Goal: Task Accomplishment & Management: Use online tool/utility

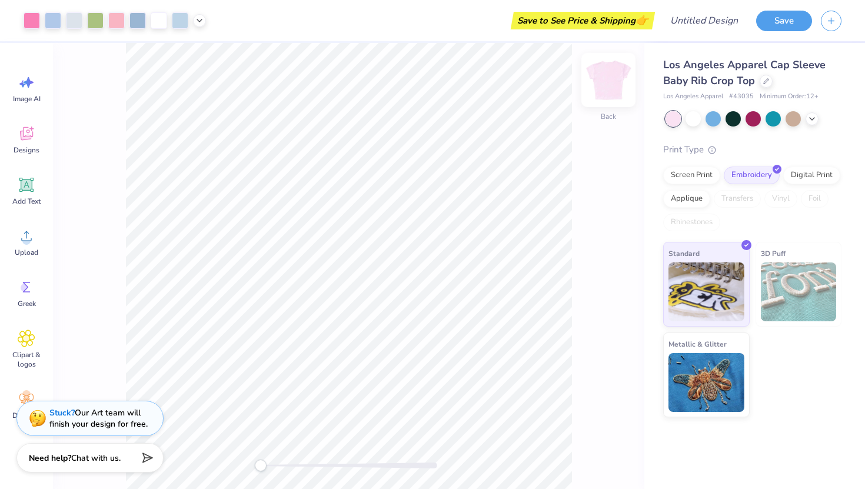
click at [604, 87] on img at bounding box center [608, 79] width 47 height 47
click at [604, 87] on img at bounding box center [608, 80] width 24 height 24
click at [721, 74] on span "Los Angeles Apparel Cap Sleeve Baby Rib Crop Top" at bounding box center [744, 73] width 162 height 30
click at [768, 78] on icon at bounding box center [766, 80] width 5 height 5
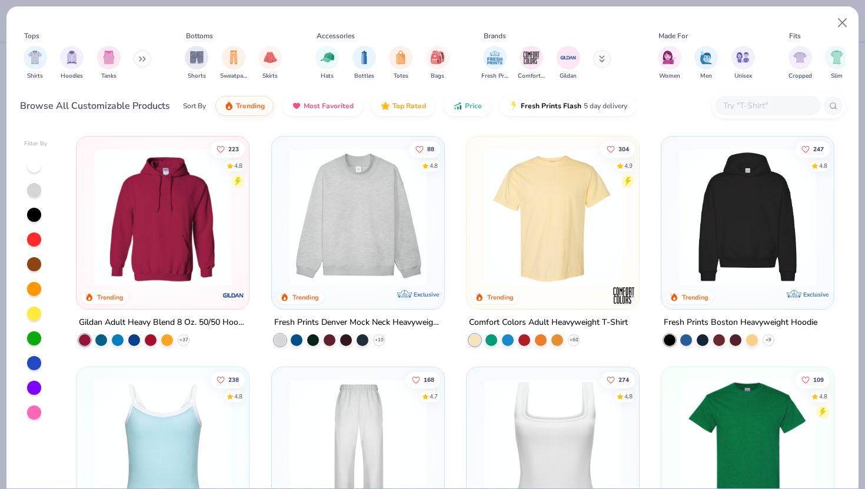
scroll to position [8, 0]
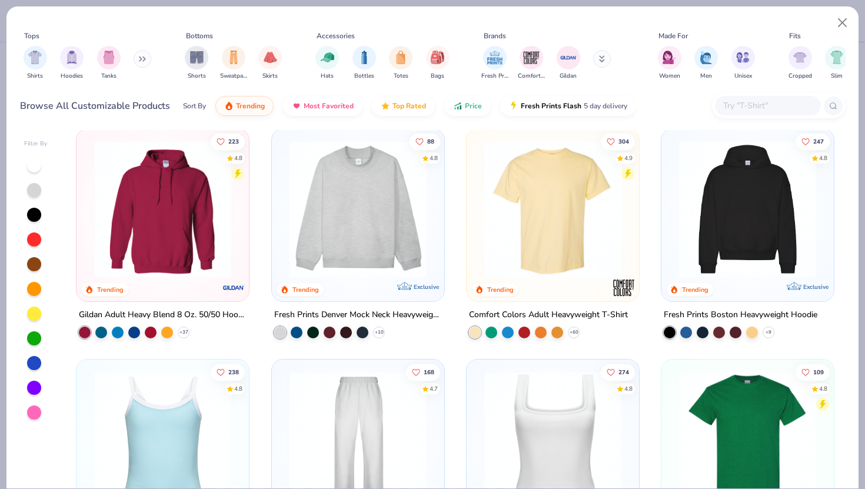
click at [377, 213] on div at bounding box center [208, 209] width 447 height 137
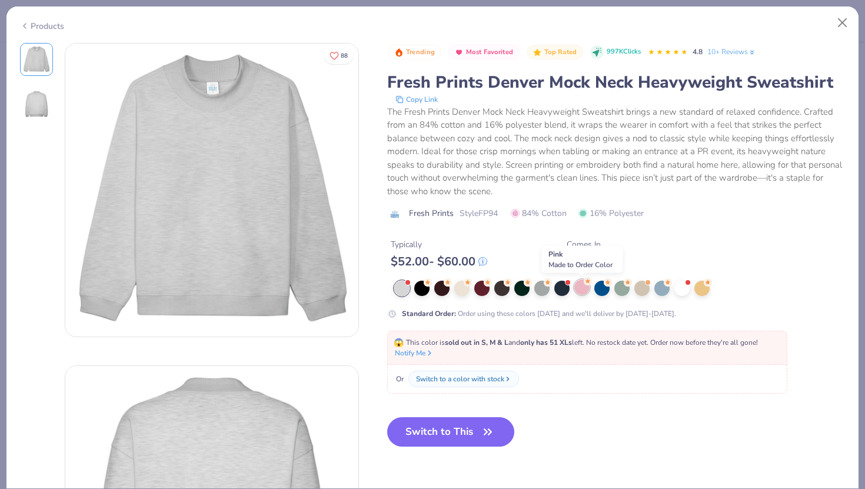
click at [586, 289] on div at bounding box center [581, 286] width 15 height 15
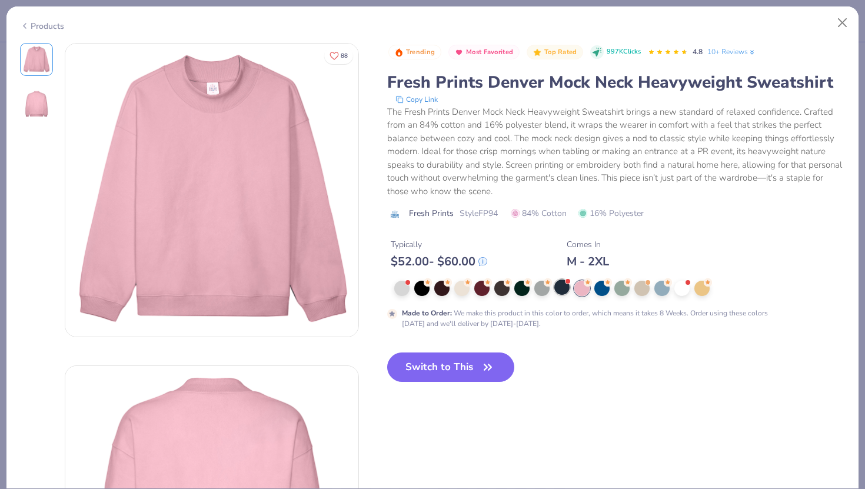
click at [561, 294] on div at bounding box center [561, 286] width 15 height 15
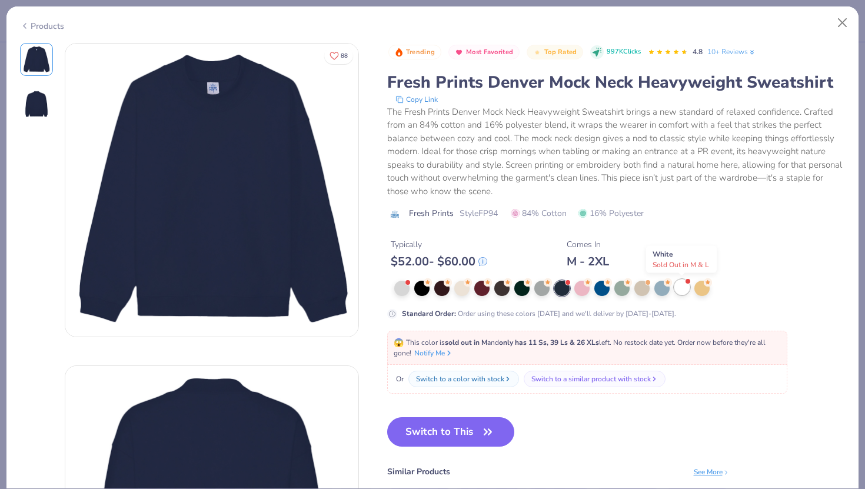
click at [680, 290] on div at bounding box center [681, 286] width 15 height 15
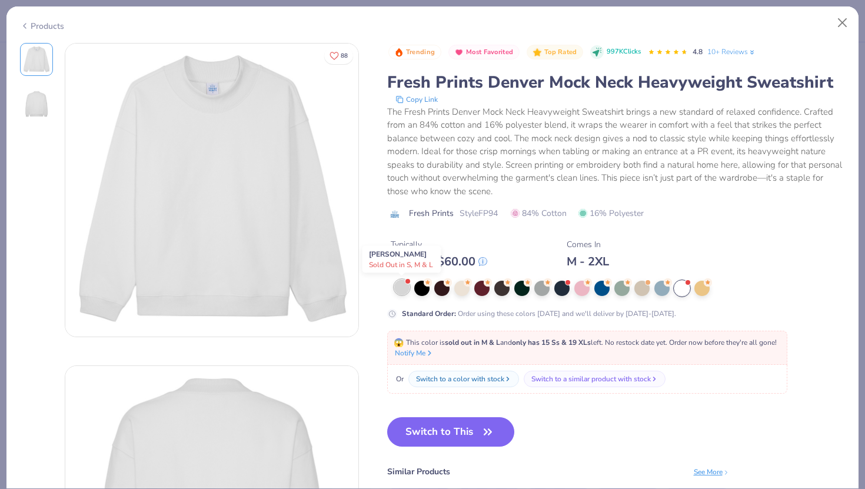
click at [402, 290] on div at bounding box center [401, 286] width 15 height 15
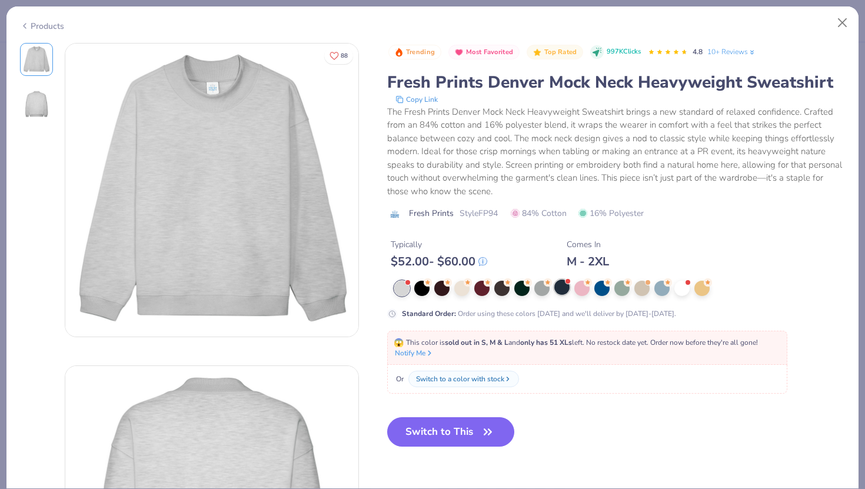
click at [561, 293] on div at bounding box center [561, 286] width 15 height 15
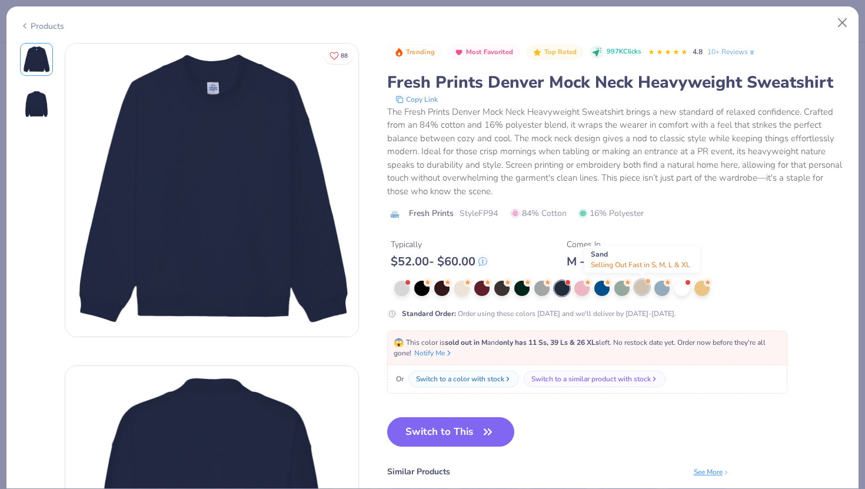
click at [638, 289] on div at bounding box center [641, 286] width 15 height 15
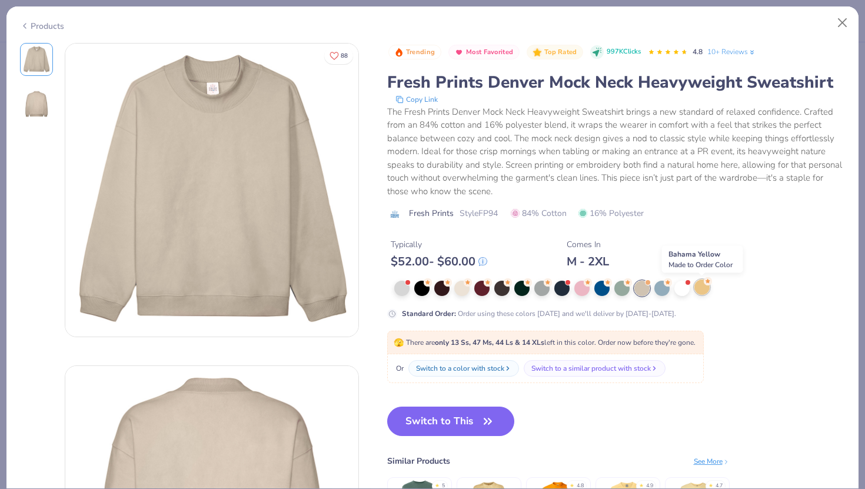
click at [695, 284] on div at bounding box center [701, 286] width 15 height 15
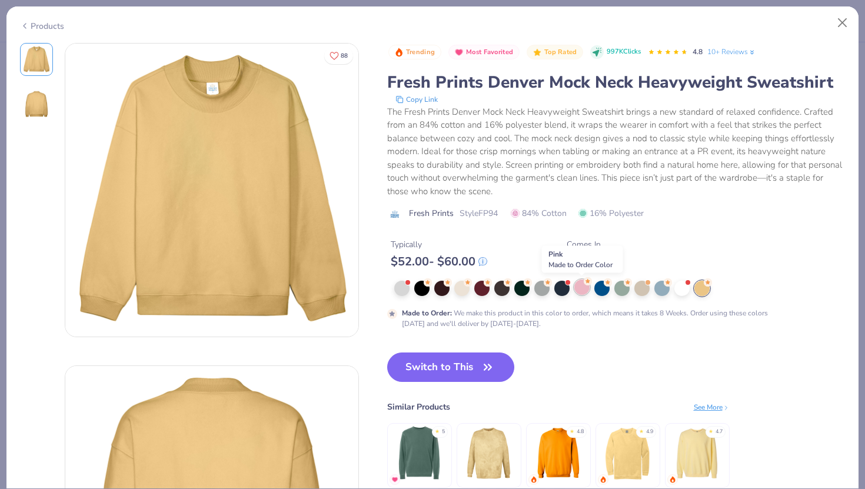
click at [582, 292] on div at bounding box center [581, 286] width 15 height 15
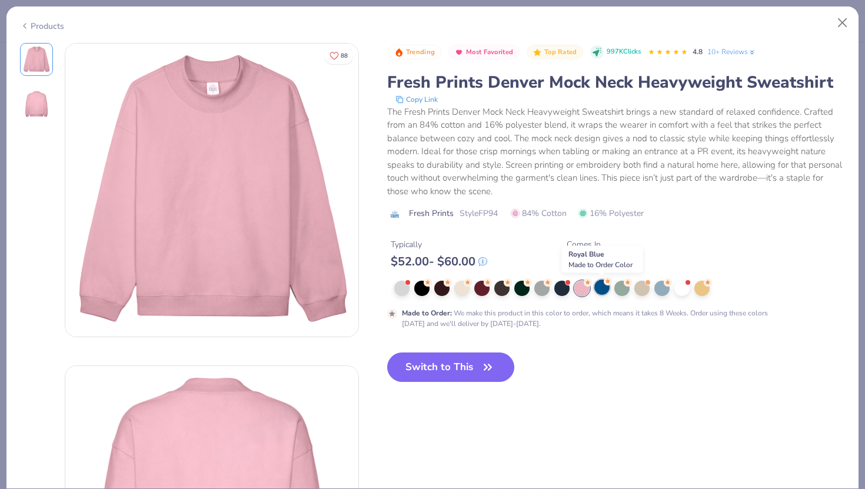
click at [609, 288] on div at bounding box center [601, 286] width 15 height 15
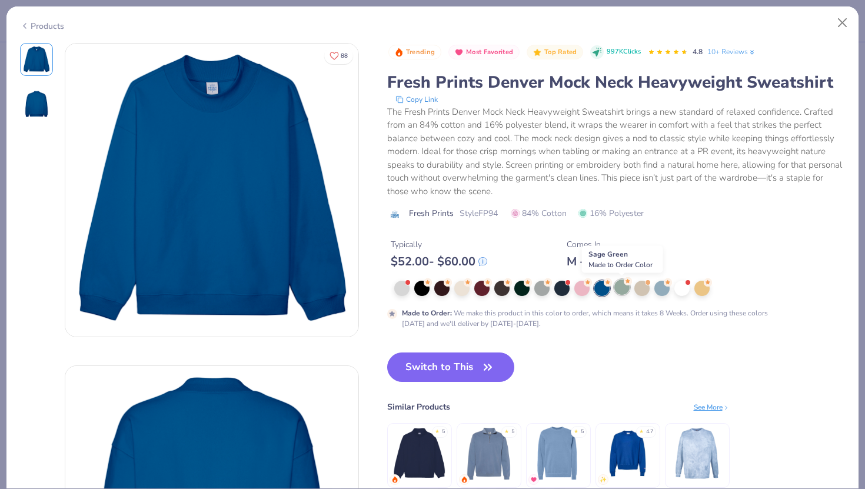
click at [619, 289] on div at bounding box center [621, 286] width 15 height 15
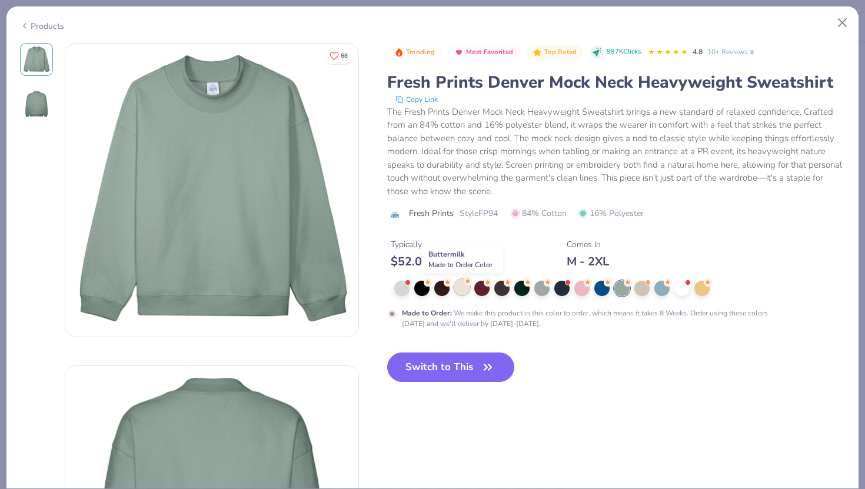
click at [465, 289] on div at bounding box center [461, 286] width 15 height 15
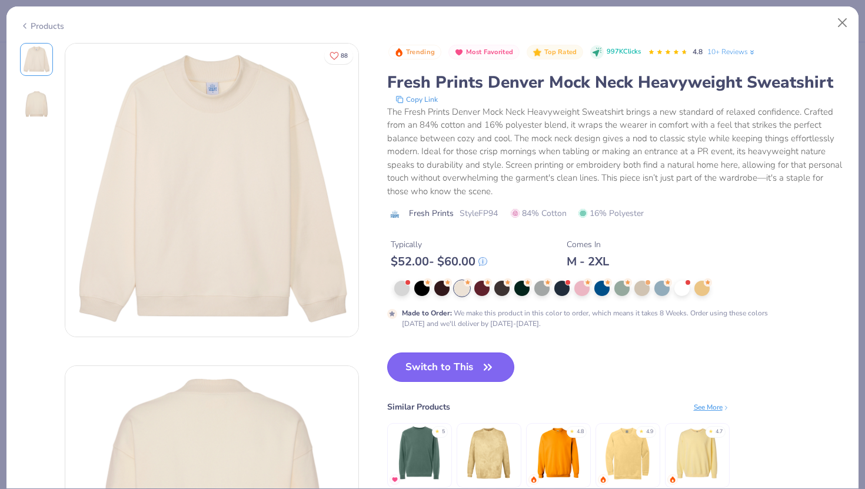
click at [478, 366] on button "Switch to This" at bounding box center [451, 366] width 128 height 29
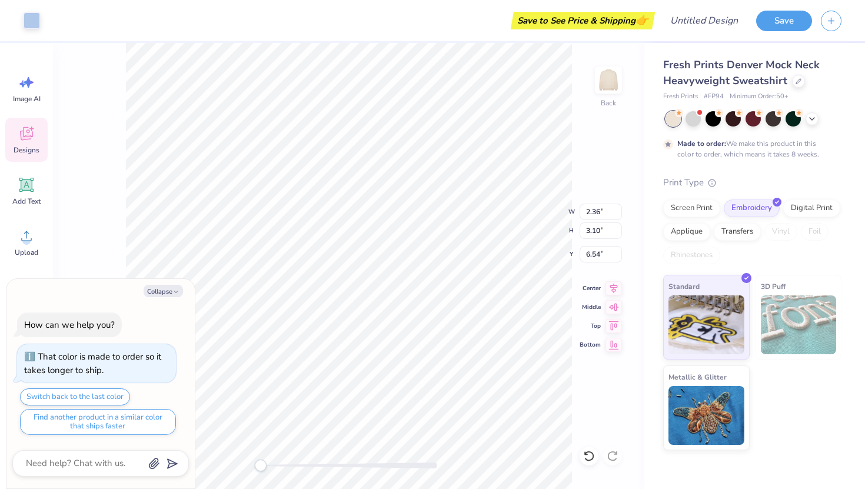
type textarea "x"
type input "6.97"
type input "3.49"
type input "6.29"
type textarea "x"
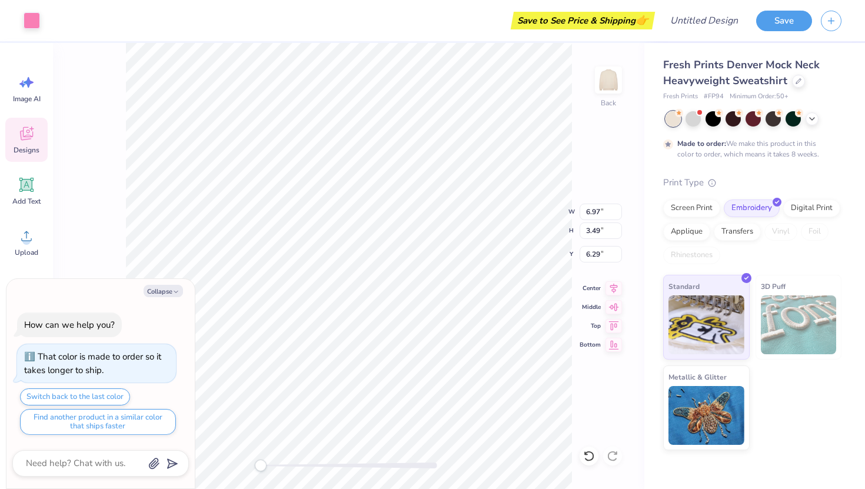
type input "6.85"
type input "3.38"
type input "6.34"
type textarea "x"
type input "6.97"
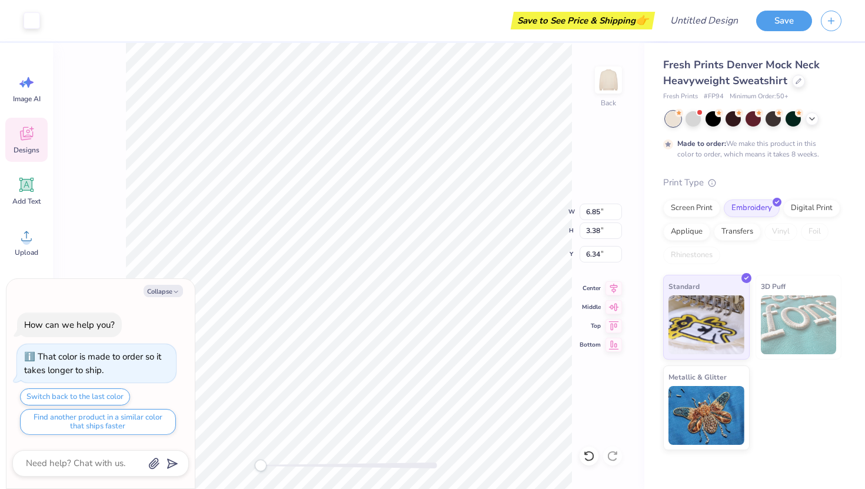
type input "3.49"
type input "6.29"
type textarea "x"
type input "6.51"
type textarea "x"
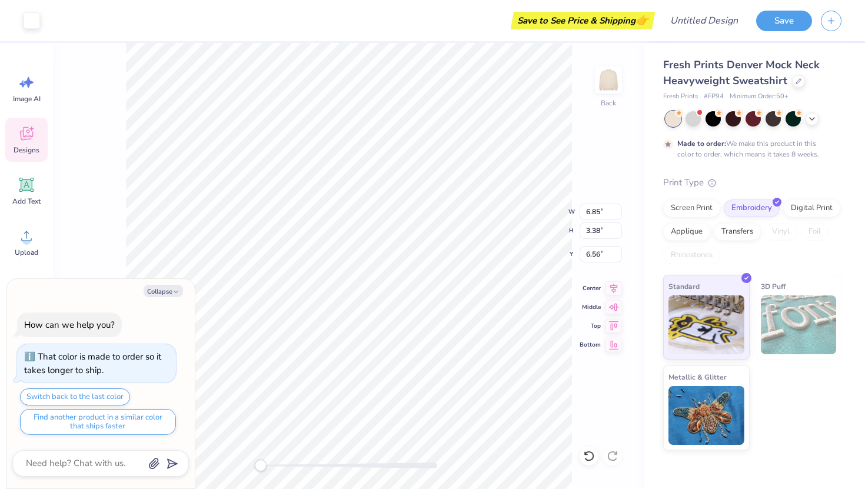
type input "2.14"
type input "2.78"
type input "6.60"
click at [155, 285] on button "Collapse" at bounding box center [163, 291] width 39 height 12
type textarea "x"
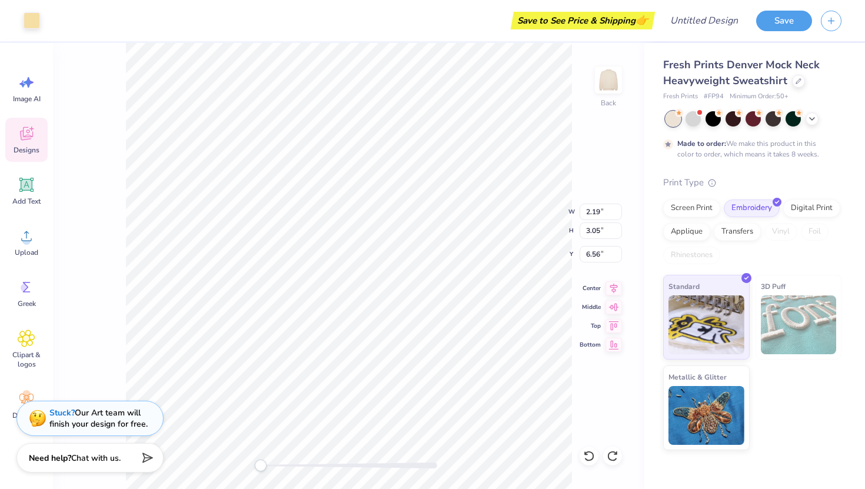
click at [28, 148] on span "Designs" at bounding box center [27, 149] width 26 height 9
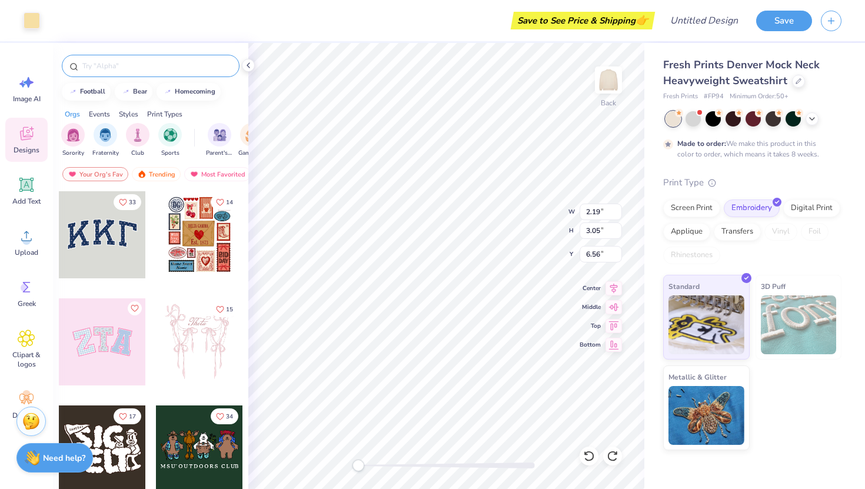
click at [172, 57] on div at bounding box center [151, 66] width 178 height 22
click at [168, 74] on div at bounding box center [151, 66] width 178 height 22
click at [168, 71] on input "text" at bounding box center [156, 66] width 151 height 12
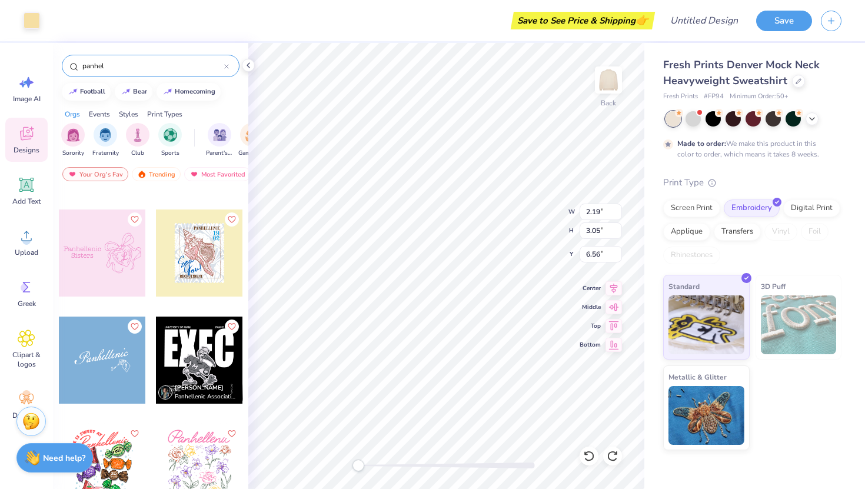
scroll to position [14, 0]
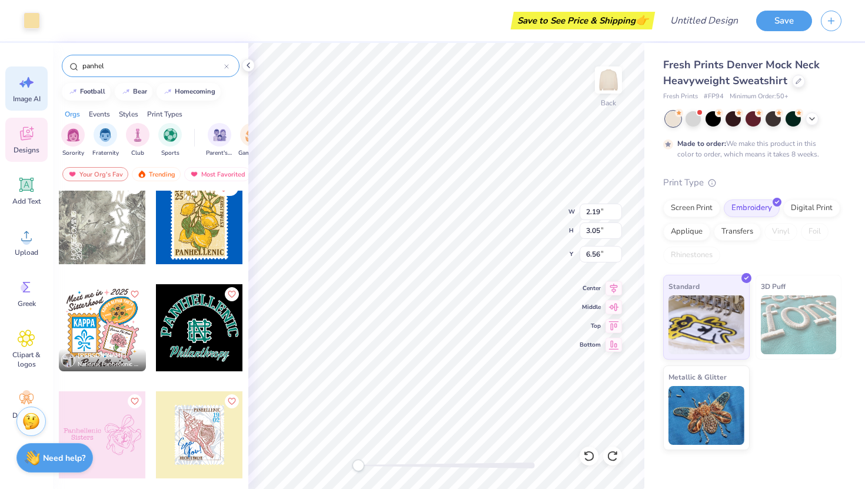
drag, startPoint x: 166, startPoint y: 65, endPoint x: 44, endPoint y: 69, distance: 121.8
click at [44, 69] on div "Art colors Save to See Price & Shipping 👉 Design Title Save Image AI Designs Ad…" at bounding box center [432, 244] width 865 height 489
type input "p"
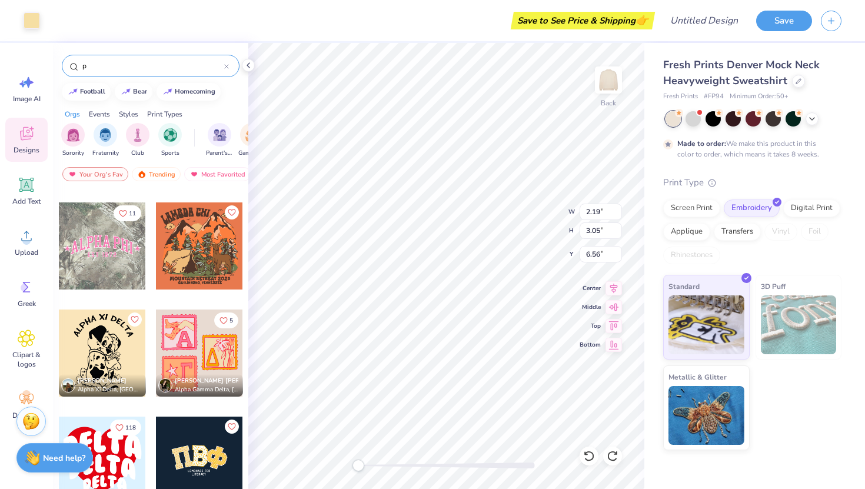
scroll to position [1385, 0]
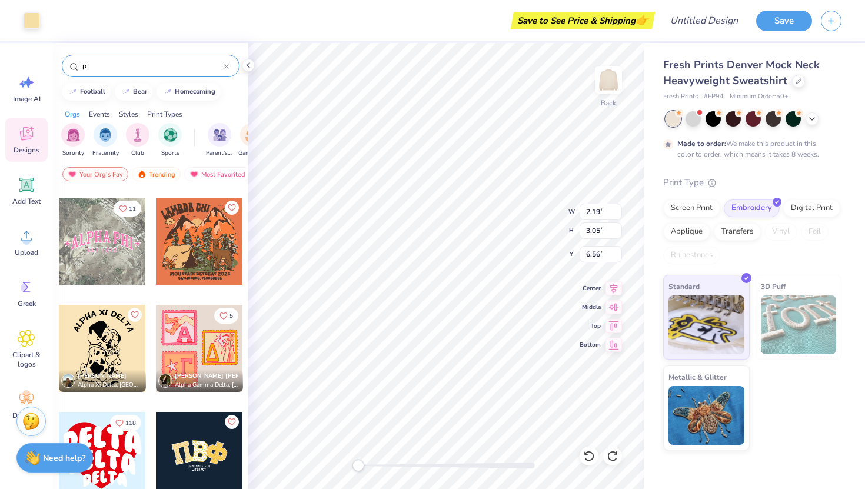
type input "6.97"
type input "3.49"
type input "6.29"
type input "2.53"
type input "3.15"
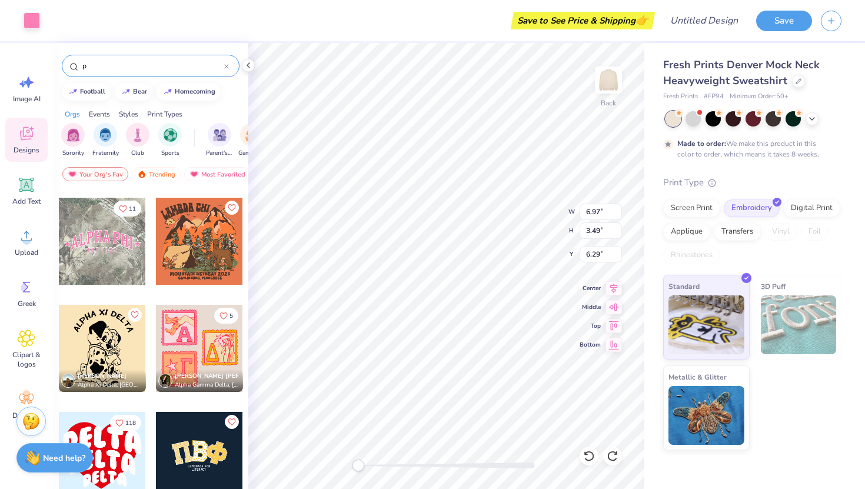
type input "6.51"
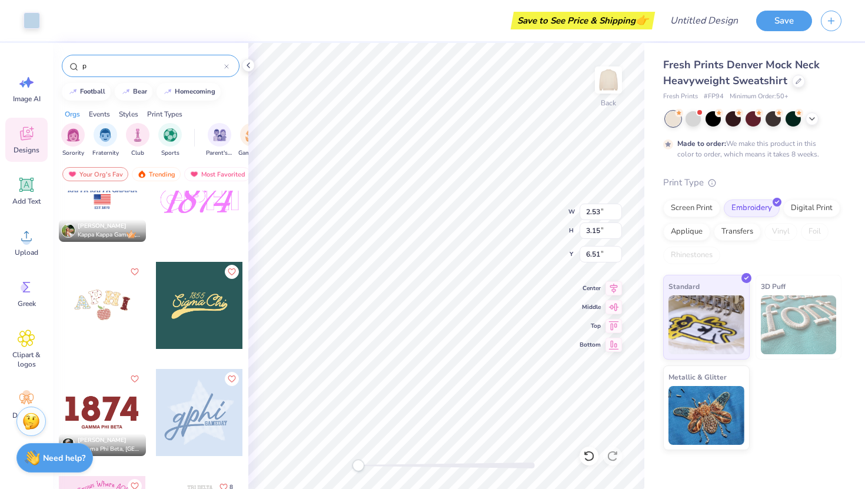
scroll to position [2568, 0]
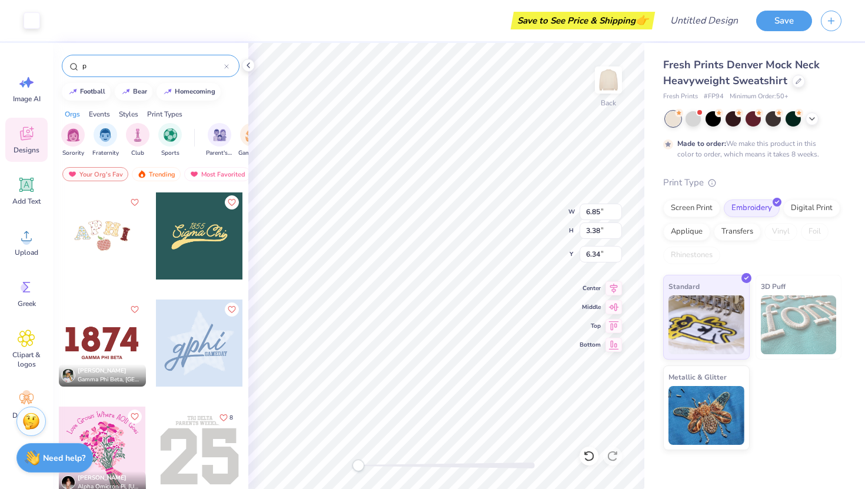
type input "2.14"
type input "2.78"
type input "6.38"
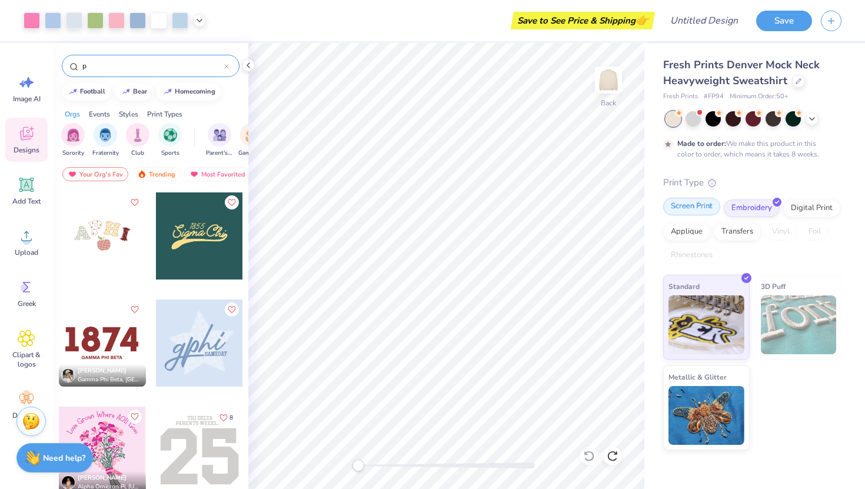
click at [685, 205] on div "Screen Print" at bounding box center [691, 207] width 57 height 18
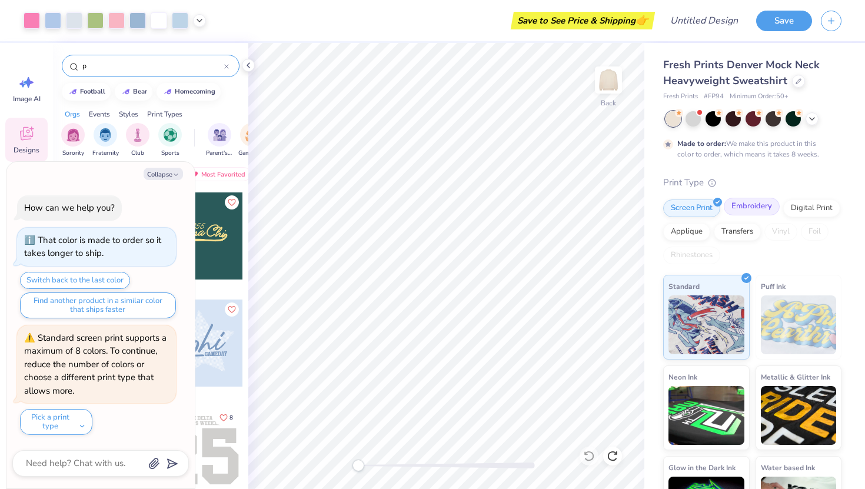
click at [733, 205] on div "Embroidery" at bounding box center [752, 207] width 56 height 18
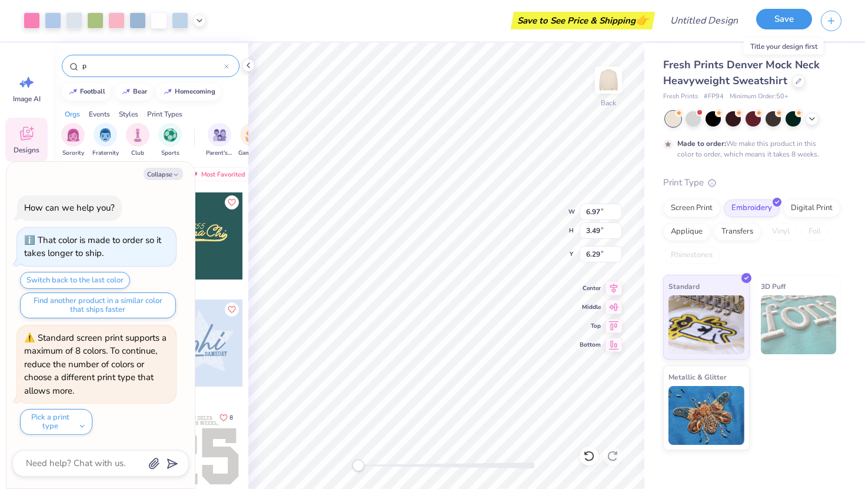
click at [778, 20] on button "Save" at bounding box center [784, 19] width 56 height 21
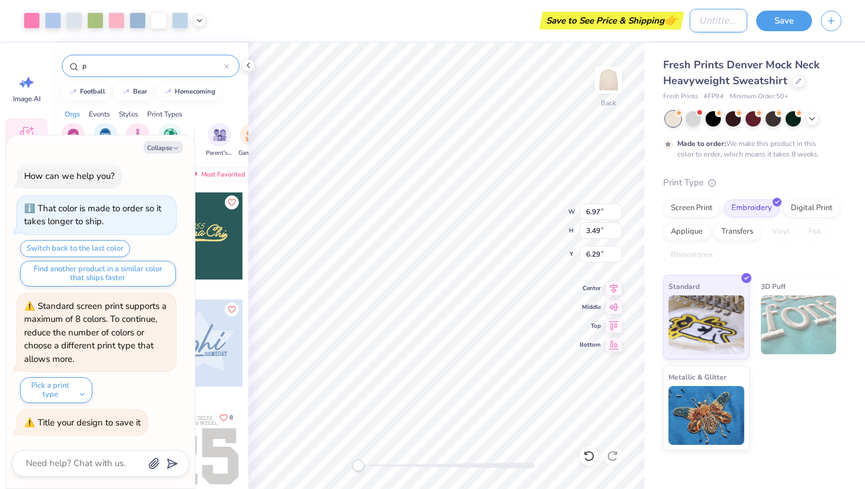
click at [709, 21] on input "Design Title" at bounding box center [718, 21] width 58 height 24
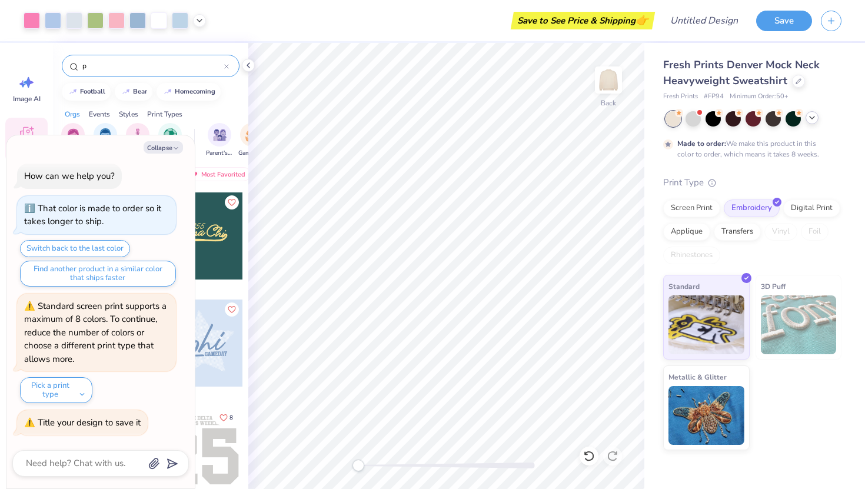
click at [815, 118] on icon at bounding box center [811, 117] width 9 height 9
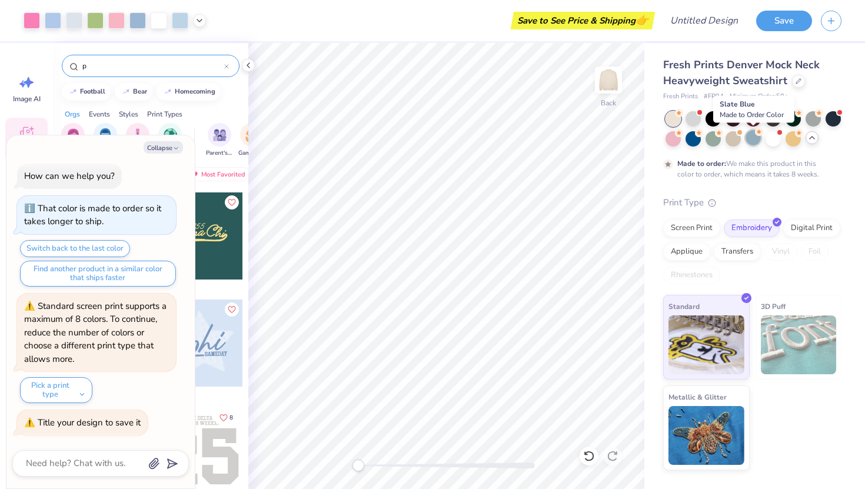
click at [752, 143] on div at bounding box center [752, 137] width 15 height 15
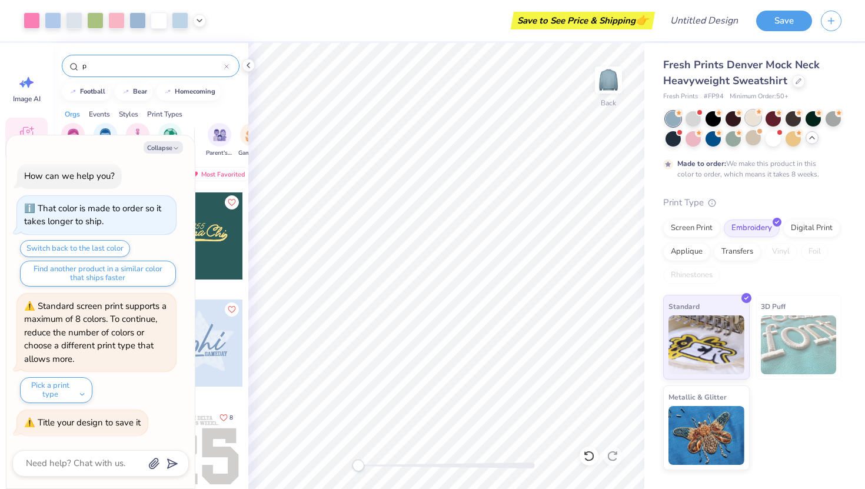
click at [747, 118] on div at bounding box center [752, 117] width 15 height 15
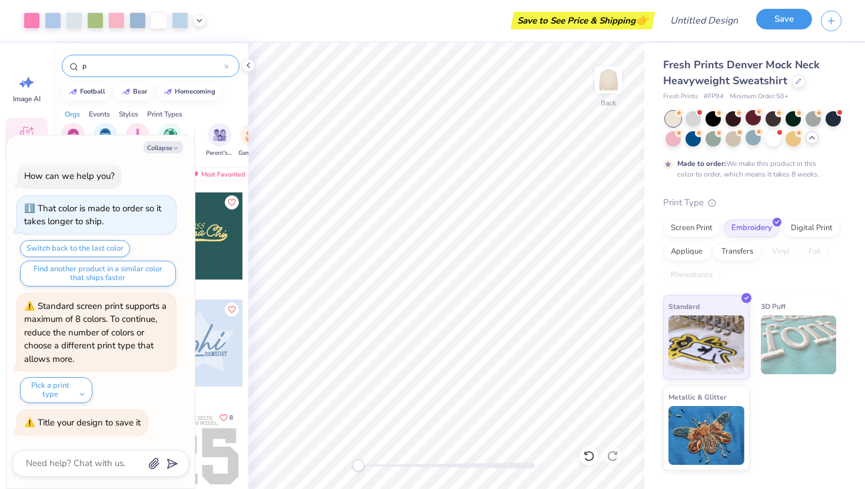
click at [787, 28] on button "Save" at bounding box center [784, 19] width 56 height 21
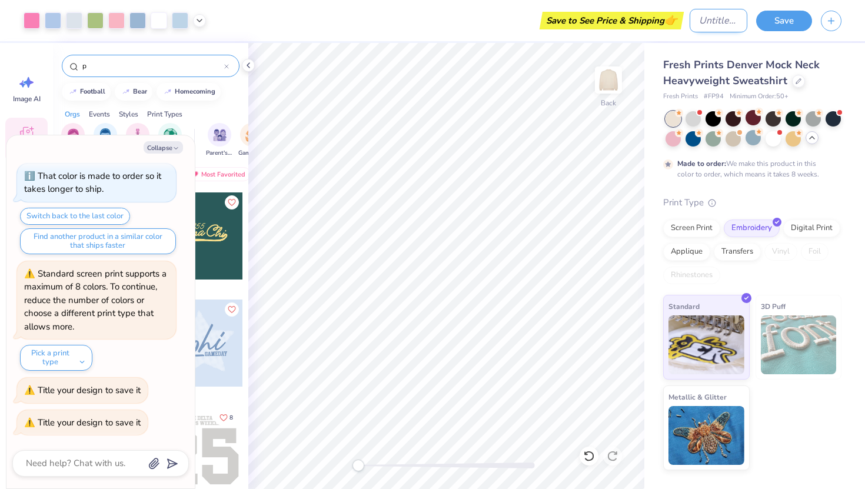
type textarea "x"
click at [719, 27] on input "Design Title" at bounding box center [718, 21] width 58 height 24
type input "p"
type textarea "x"
type input "pa"
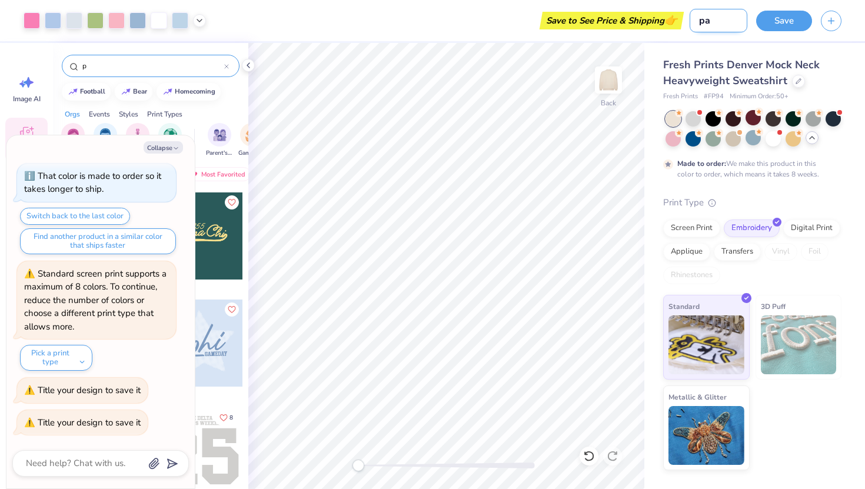
type textarea "x"
type input "pan"
type textarea "x"
type input "panh"
type textarea "x"
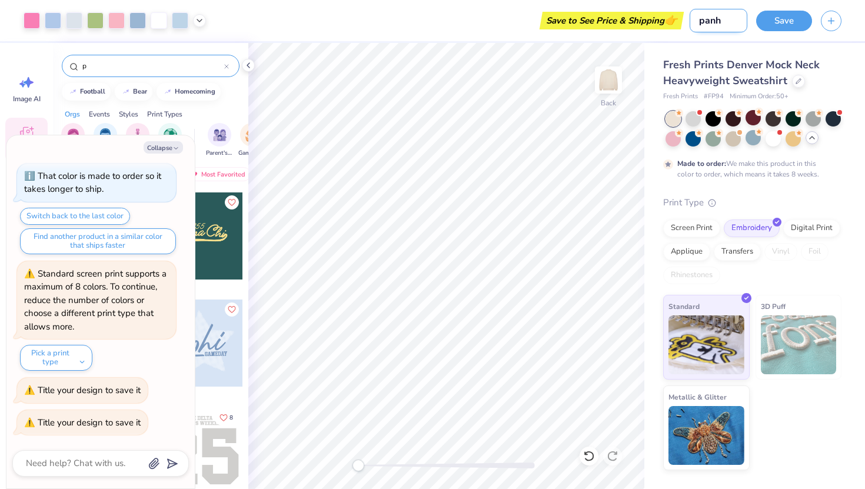
type input "panhe"
type textarea "x"
type input "panhel"
type textarea "x"
type input "panhel"
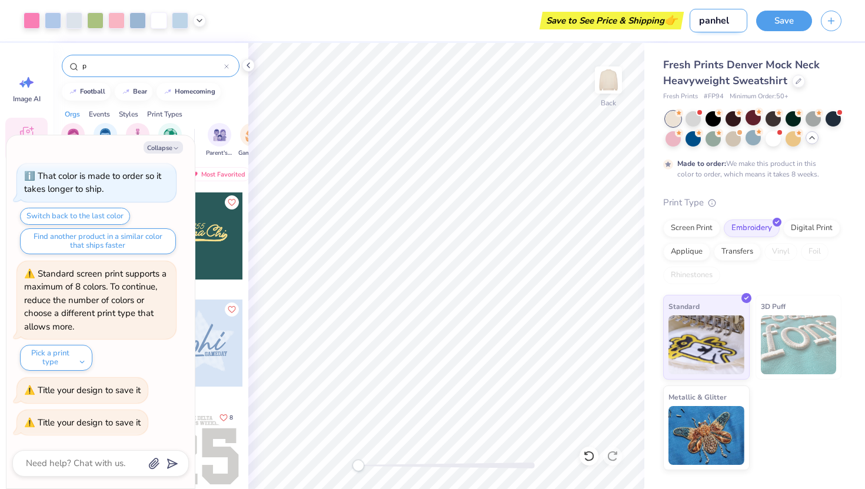
type textarea "x"
type input "panhel m"
type textarea "x"
type input "panhel me"
type textarea "x"
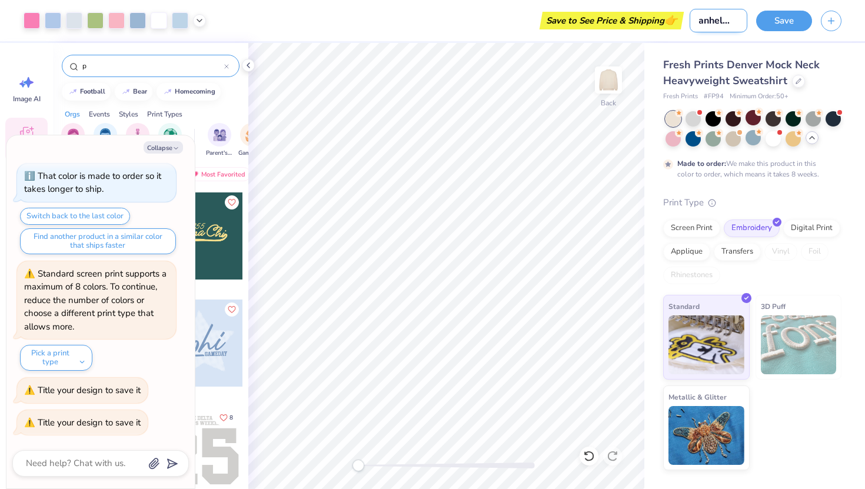
type input "panhel mer"
type textarea "x"
type input "panhel merc"
type textarea "x"
type input "panhel merch"
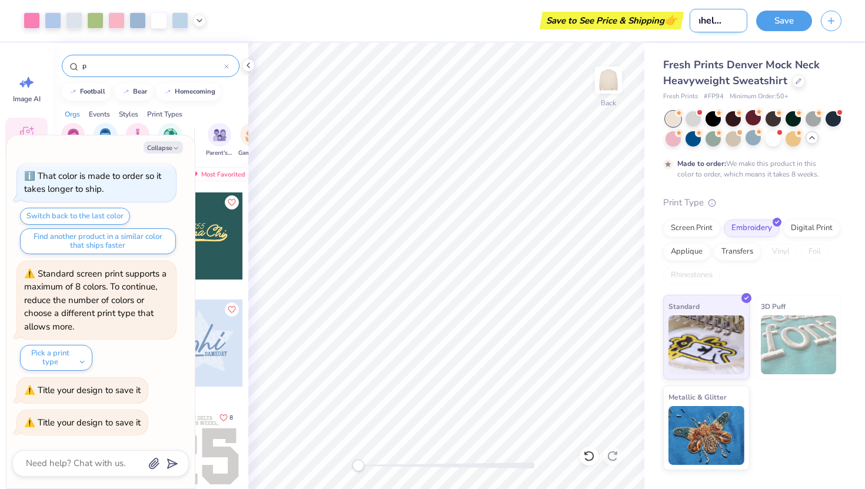
type textarea "x"
type input "panhel merch"
click at [786, 16] on button "Save" at bounding box center [784, 19] width 56 height 21
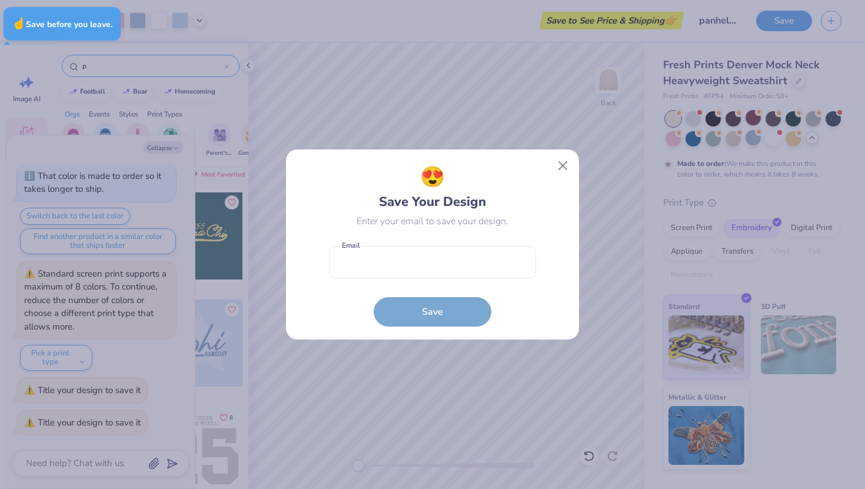
type textarea "x"
